Goal: Task Accomplishment & Management: Manage account settings

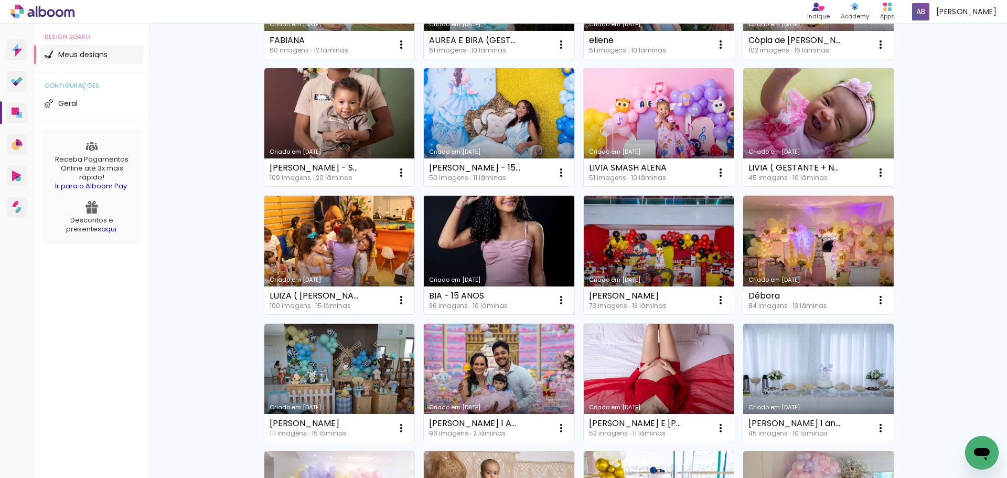
scroll to position [210, 0]
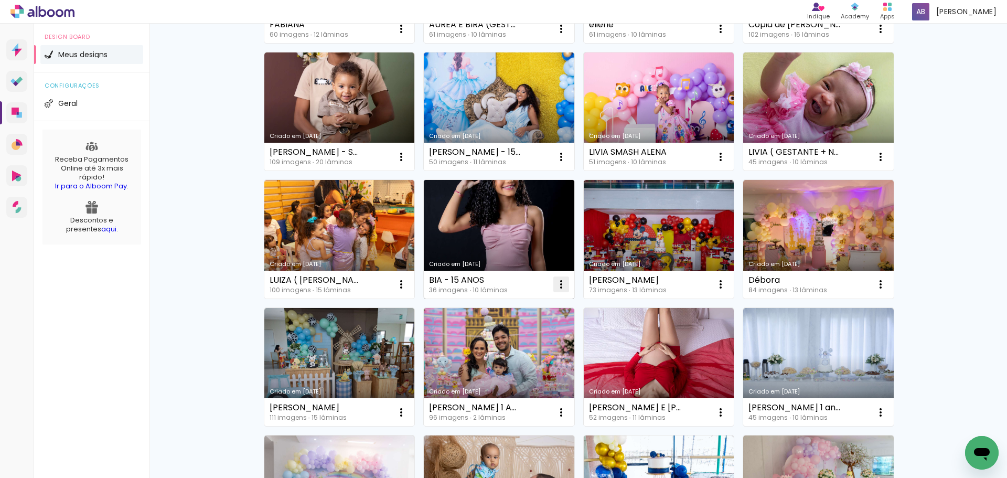
click at [408, 35] on iron-icon at bounding box center [401, 29] width 13 height 13
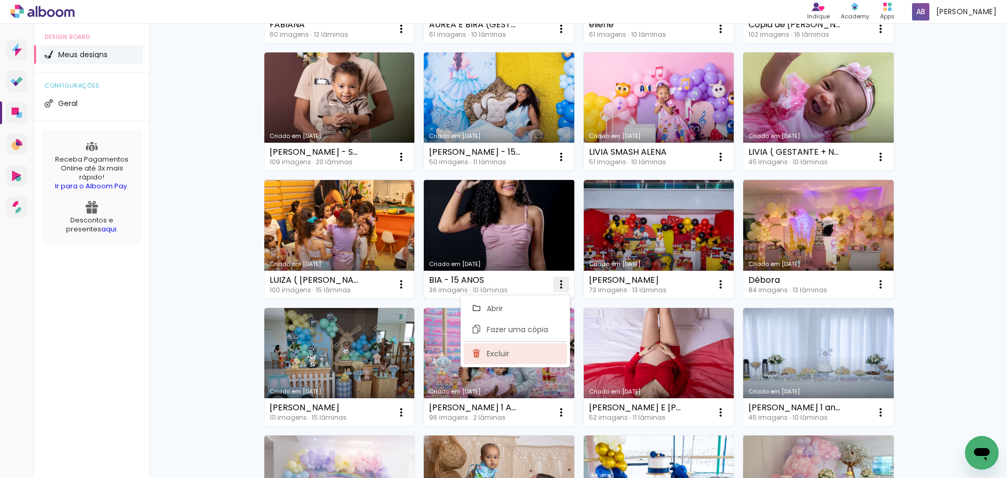
click at [508, 350] on span "Excluir" at bounding box center [498, 353] width 23 height 7
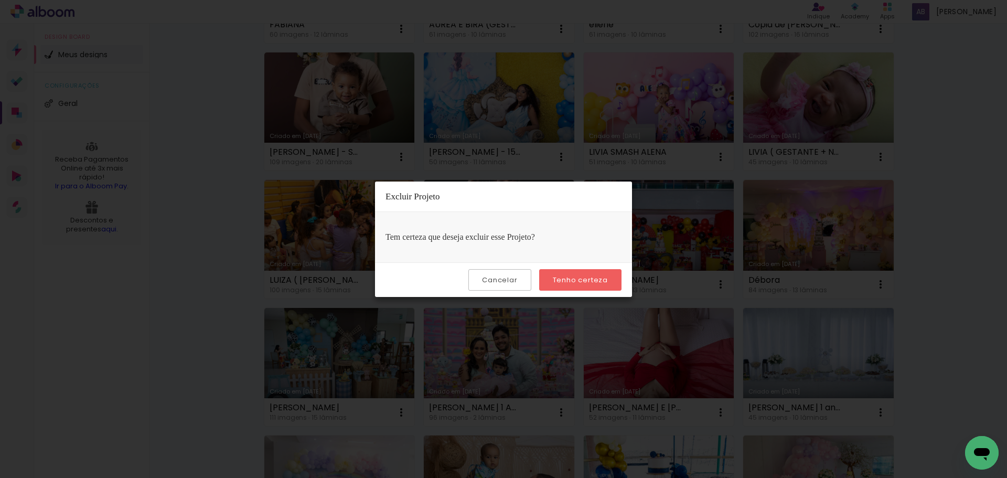
click at [0, 0] on slot "Tenho certeza" at bounding box center [0, 0] width 0 height 0
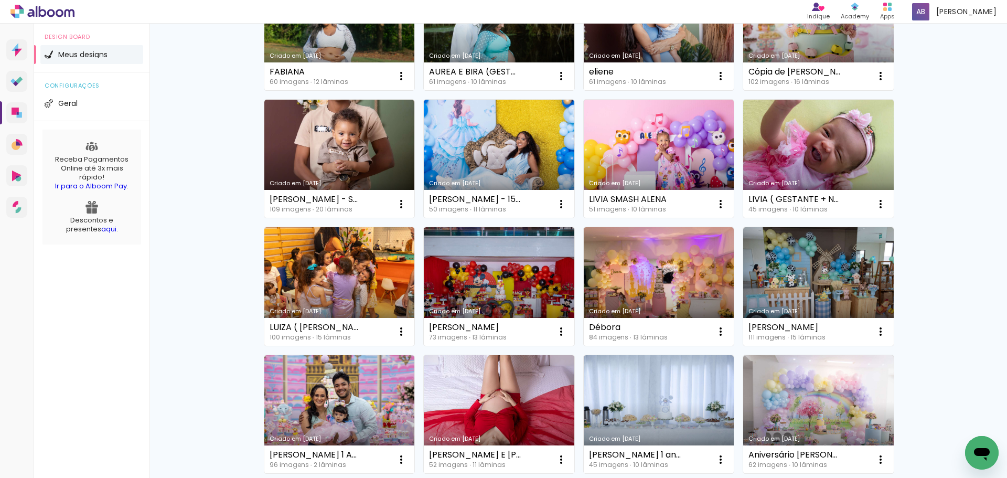
scroll to position [157, 0]
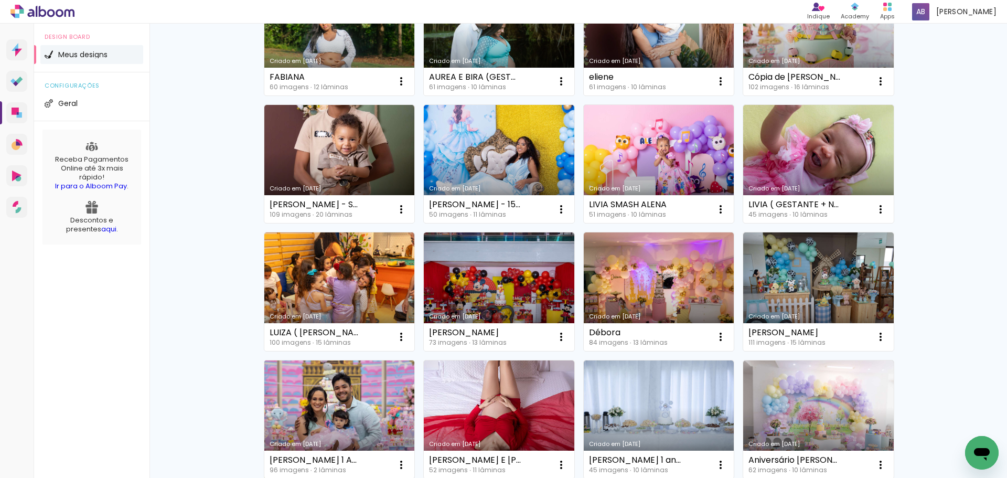
click at [302, 404] on link "Criado em [DATE]" at bounding box center [339, 419] width 151 height 119
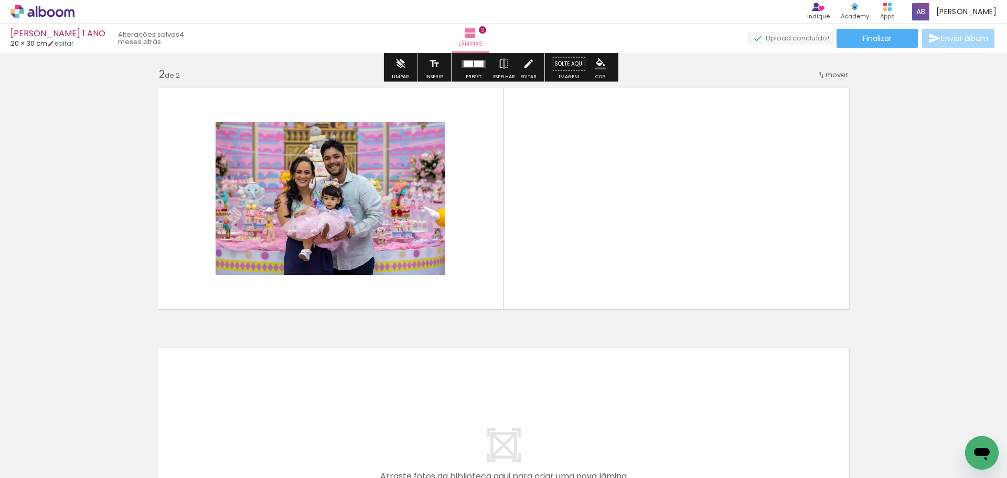
click at [43, 16] on icon at bounding box center [43, 11] width 8 height 11
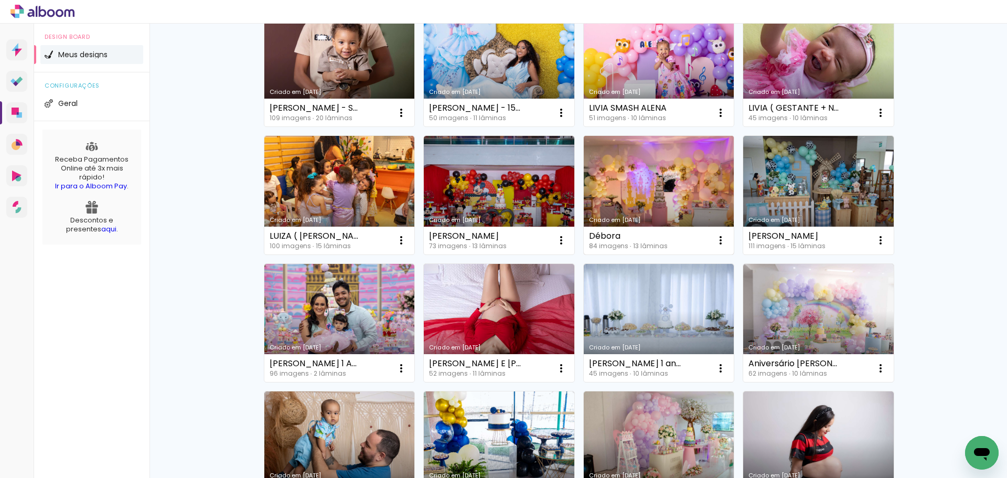
scroll to position [262, 0]
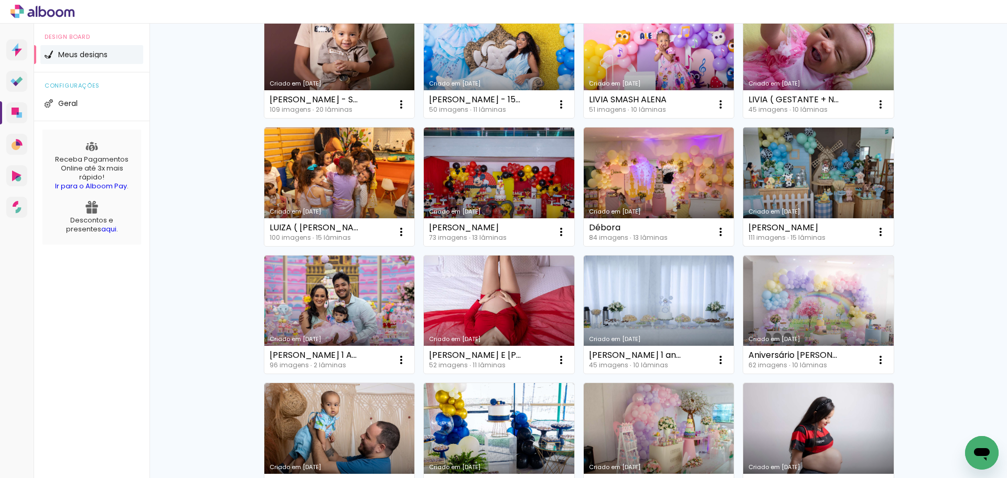
click at [870, 168] on link "Criado em [DATE]" at bounding box center [818, 186] width 151 height 119
